Goal: Information Seeking & Learning: Find specific fact

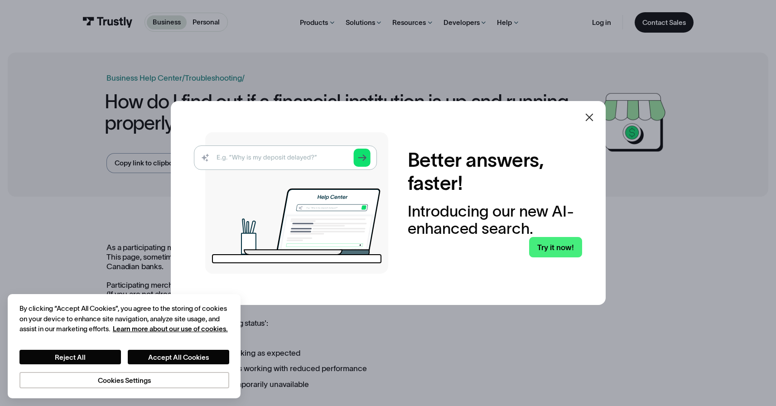
click at [595, 116] on icon at bounding box center [589, 117] width 11 height 11
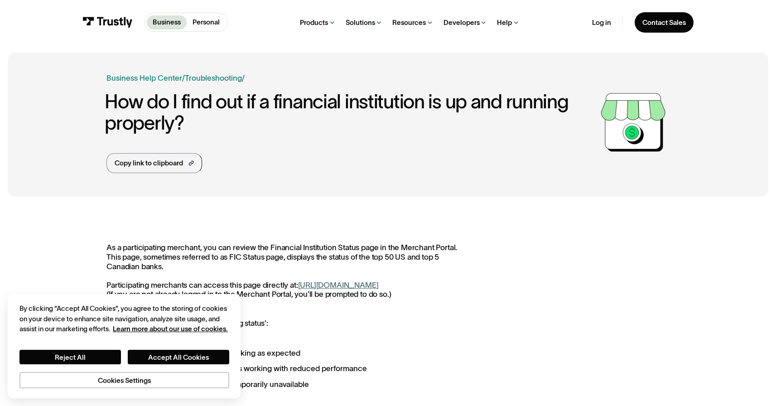
click at [492, 168] on div "Business Help Center Personal Help Center / Personal Business Troubleshooting /…" at bounding box center [351, 122] width 490 height 101
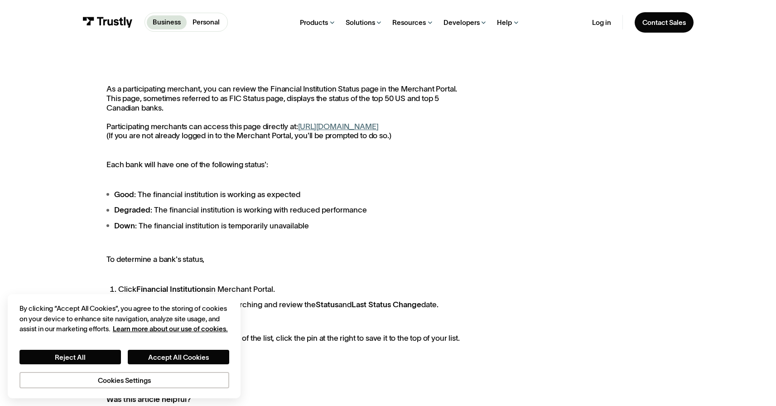
scroll to position [160, 0]
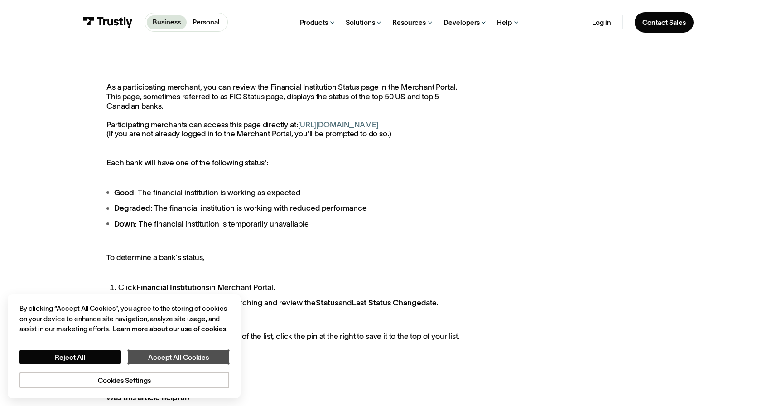
click at [140, 360] on button "Accept All Cookies" at bounding box center [178, 357] width 101 height 14
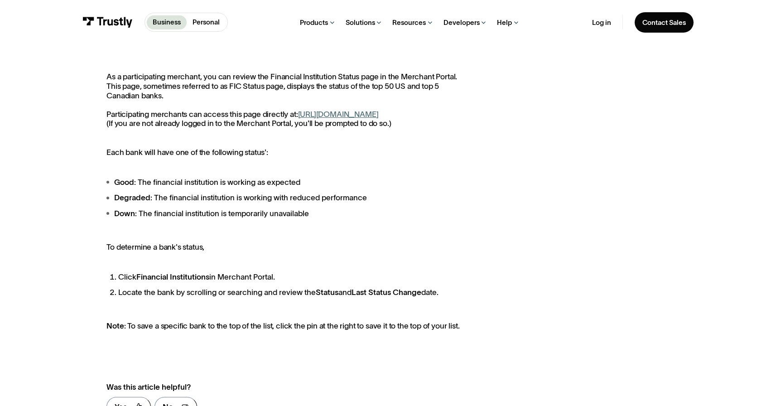
scroll to position [0, 0]
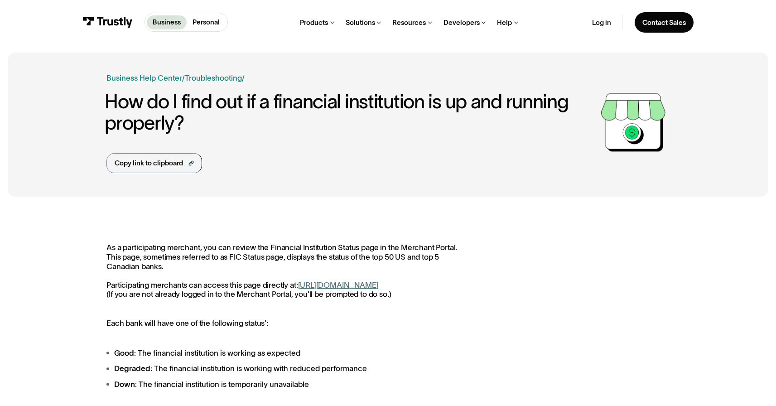
click at [393, 96] on h1 "How do I find out if a financial institution is up and running properly?" at bounding box center [351, 112] width 492 height 43
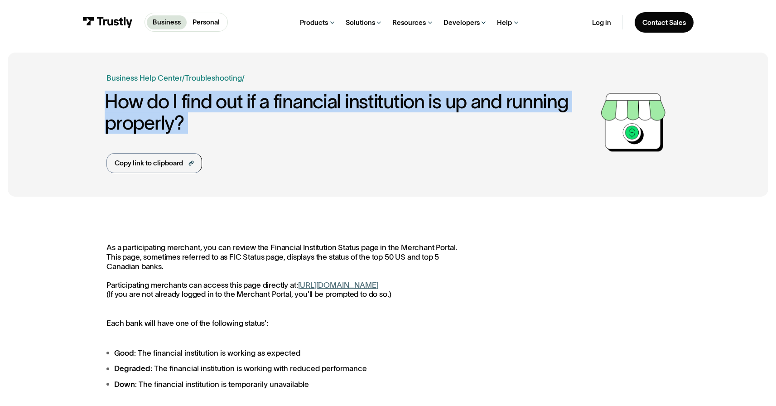
click at [393, 96] on h1 "How do I find out if a financial institution is up and running properly?" at bounding box center [351, 112] width 492 height 43
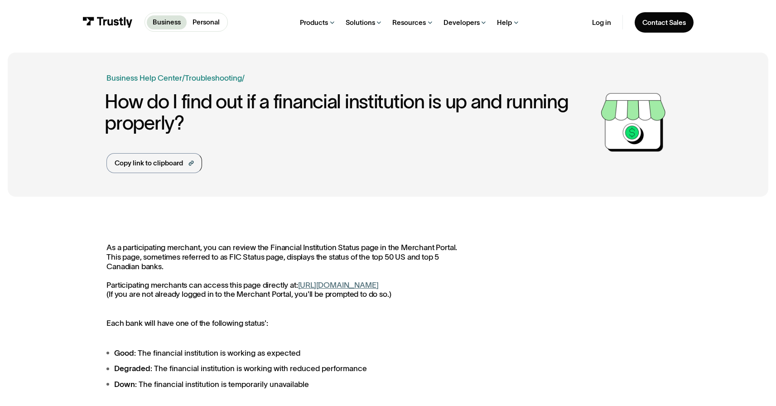
click at [329, 288] on link "[URL][DOMAIN_NAME]" at bounding box center [338, 284] width 81 height 9
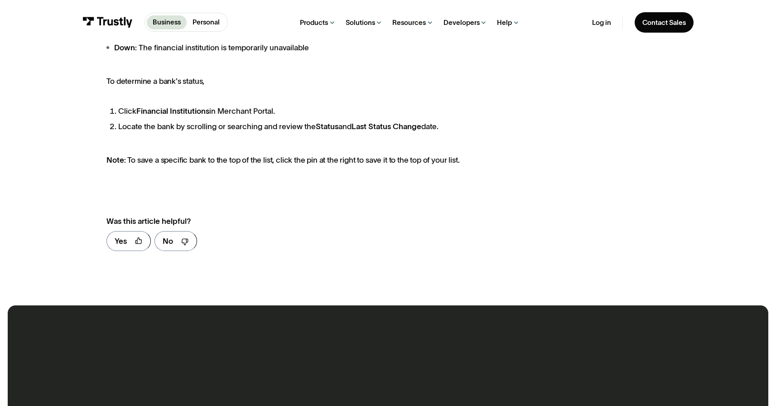
scroll to position [434, 0]
